Goal: Navigation & Orientation: Find specific page/section

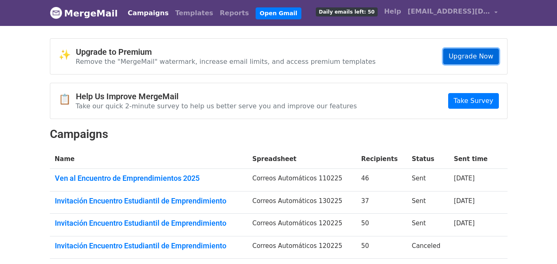
click at [460, 61] on link "Upgrade Now" at bounding box center [470, 57] width 55 height 16
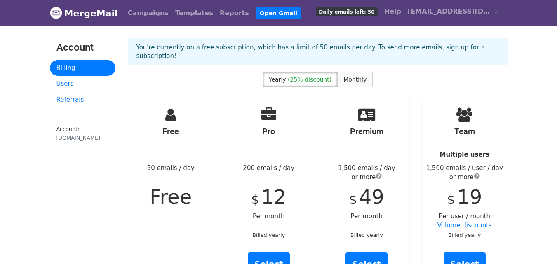
click at [364, 72] on label "Monthly" at bounding box center [354, 79] width 35 height 15
click at [155, 12] on link "Campaigns" at bounding box center [148, 13] width 47 height 16
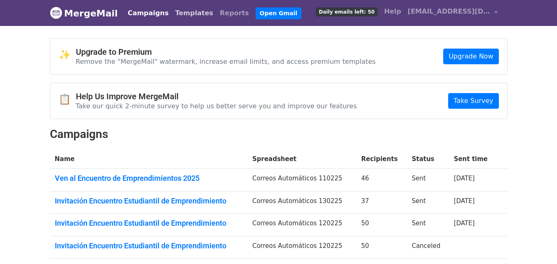
click at [183, 16] on link "Templates" at bounding box center [194, 13] width 45 height 16
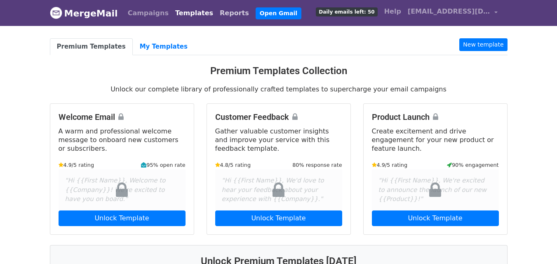
click at [216, 15] on link "Reports" at bounding box center [234, 13] width 36 height 16
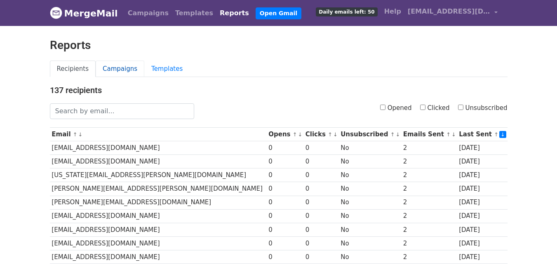
click at [111, 75] on link "Campaigns" at bounding box center [120, 69] width 49 height 17
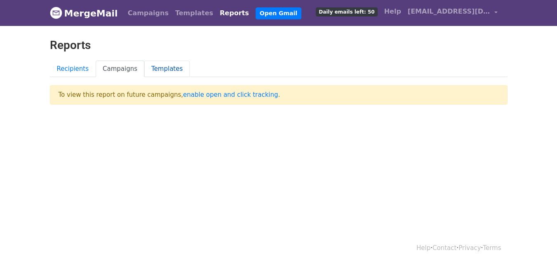
click at [157, 70] on link "Templates" at bounding box center [166, 69] width 45 height 17
click at [136, 12] on link "Campaigns" at bounding box center [148, 13] width 47 height 16
